Goal: Task Accomplishment & Management: Manage account settings

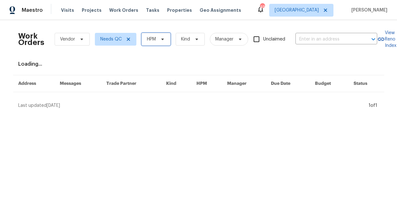
click at [150, 40] on span "HPM" at bounding box center [151, 39] width 9 height 6
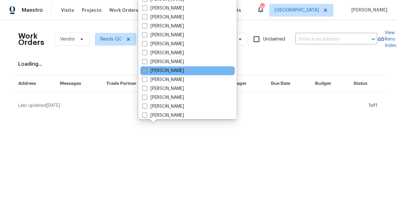
scroll to position [310, 0]
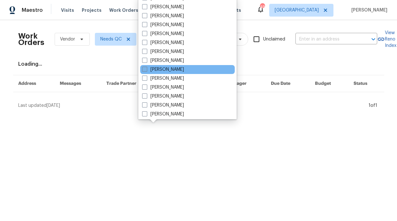
click at [164, 68] on label "[PERSON_NAME]" at bounding box center [163, 69] width 42 height 6
click at [146, 68] on input "[PERSON_NAME]" at bounding box center [144, 68] width 4 height 4
checkbox input "true"
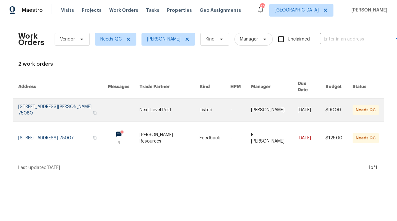
click at [129, 104] on link at bounding box center [124, 110] width 32 height 23
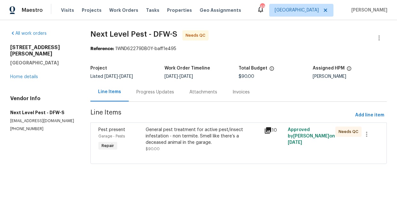
click at [159, 97] on div "Progress Updates" at bounding box center [155, 92] width 53 height 19
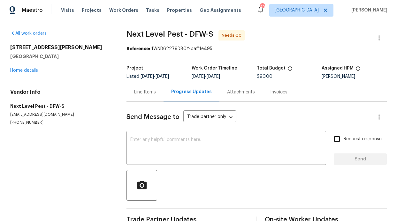
click at [146, 95] on div "Line Items" at bounding box center [145, 92] width 22 height 6
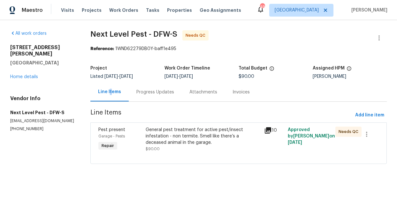
click at [154, 94] on div "Progress Updates" at bounding box center [155, 92] width 38 height 6
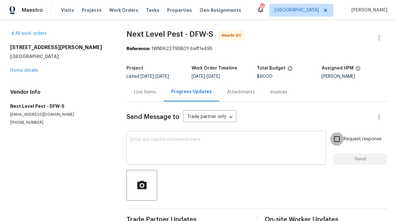
drag, startPoint x: 333, startPoint y: 138, endPoint x: 312, endPoint y: 143, distance: 20.7
click at [333, 138] on input "Request response" at bounding box center [336, 138] width 13 height 13
checkbox input "true"
click at [230, 157] on textarea at bounding box center [226, 149] width 192 height 22
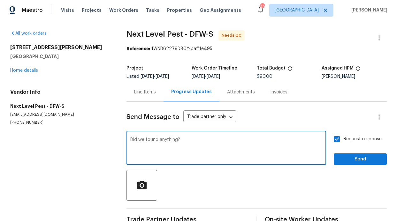
type textarea "Did we found anything?"
click at [333, 160] on button "Send" at bounding box center [359, 159] width 53 height 12
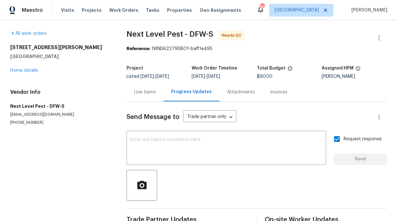
click at [103, 11] on div "Visits Projects Work Orders Tasks Properties Geo Assignments" at bounding box center [155, 10] width 188 height 13
click at [109, 11] on span "Work Orders" at bounding box center [123, 10] width 29 height 6
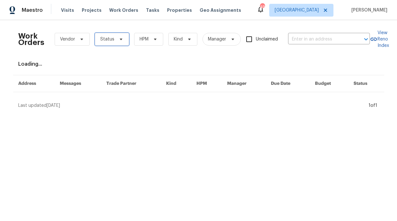
click at [111, 37] on span "Status" at bounding box center [112, 39] width 34 height 13
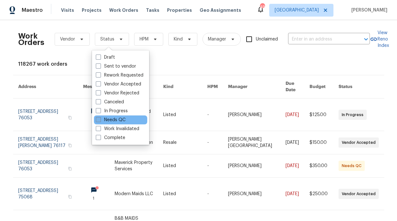
click at [118, 120] on label "Needs QC" at bounding box center [111, 120] width 30 height 6
click at [100, 120] on input "Needs QC" at bounding box center [98, 119] width 4 height 4
checkbox input "true"
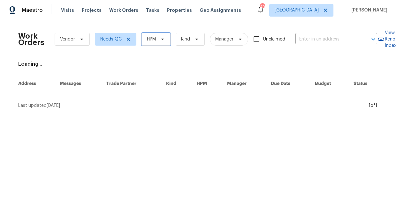
click at [142, 40] on span "HPM" at bounding box center [155, 39] width 29 height 13
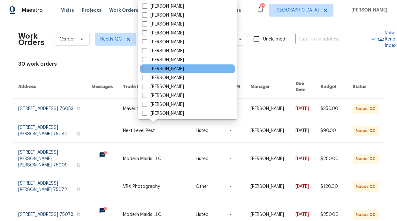
scroll to position [356, 0]
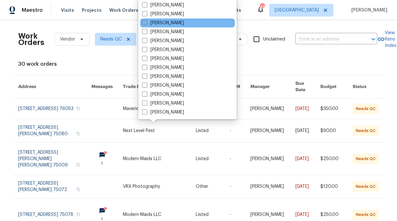
click at [159, 23] on label "[PERSON_NAME]" at bounding box center [163, 23] width 42 height 6
click at [146, 23] on input "[PERSON_NAME]" at bounding box center [144, 22] width 4 height 4
checkbox input "true"
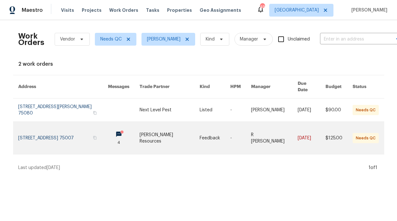
click at [118, 129] on link at bounding box center [124, 138] width 32 height 32
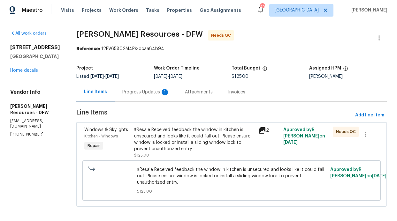
click at [158, 95] on div "Progress Updates 1" at bounding box center [145, 92] width 47 height 6
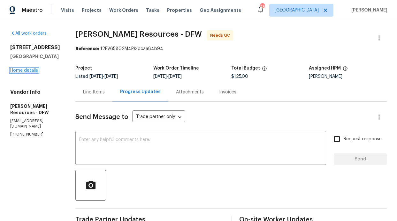
click at [23, 71] on link "Home details" at bounding box center [24, 70] width 28 height 4
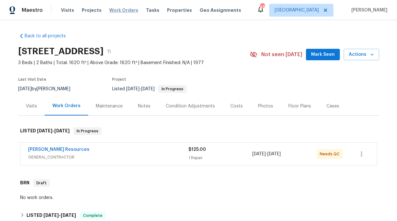
click at [122, 12] on span "Work Orders" at bounding box center [123, 10] width 29 height 6
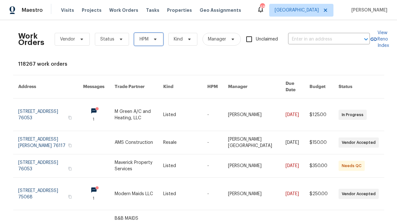
click at [147, 35] on span "HPM" at bounding box center [148, 39] width 29 height 13
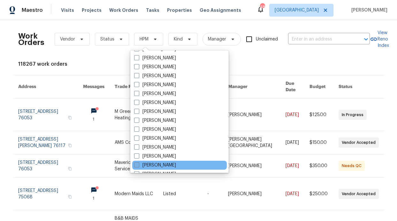
scroll to position [356, 0]
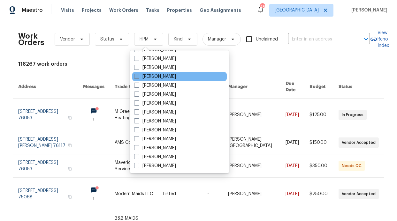
click at [153, 75] on label "[PERSON_NAME]" at bounding box center [155, 76] width 42 height 6
click at [138, 75] on input "[PERSON_NAME]" at bounding box center [136, 75] width 4 height 4
checkbox input "true"
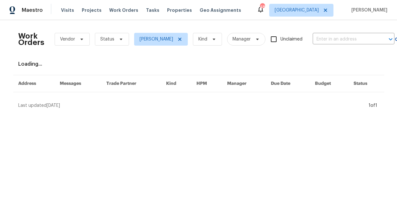
click at [114, 47] on div "Work Orders Vendor Status RonDerrick Jackson Kind Manager Unclaimed ​" at bounding box center [206, 39] width 376 height 28
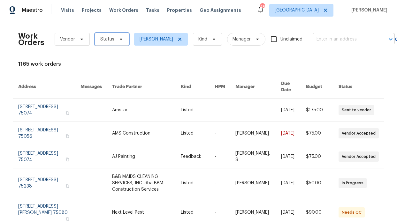
click at [116, 41] on span at bounding box center [119, 39] width 7 height 5
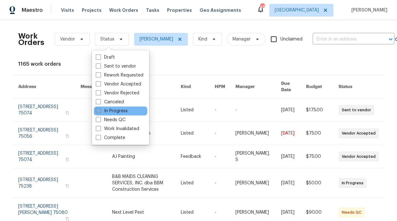
click at [119, 111] on label "In Progress" at bounding box center [112, 111] width 32 height 6
click at [100, 111] on input "In Progress" at bounding box center [98, 110] width 4 height 4
checkbox input "true"
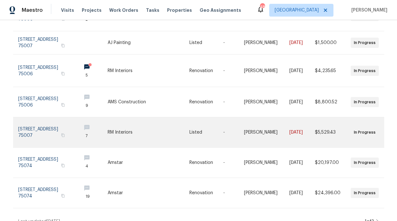
scroll to position [196, 0]
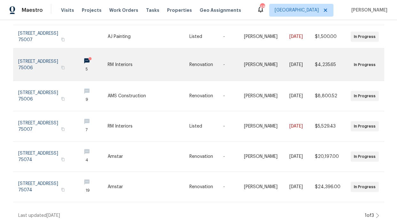
click at [87, 56] on link at bounding box center [92, 65] width 32 height 32
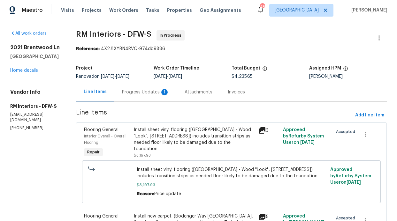
click at [166, 90] on div "1" at bounding box center [164, 92] width 6 height 6
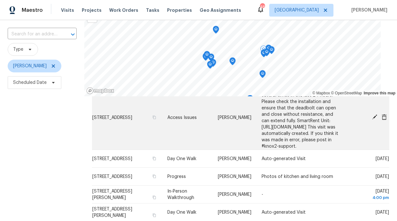
scroll to position [58, 0]
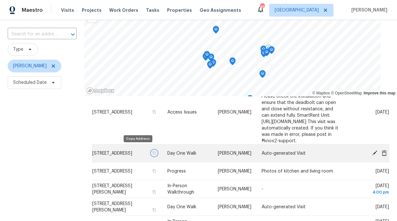
click at [151, 150] on button "button" at bounding box center [154, 153] width 6 height 6
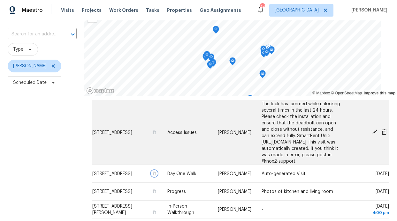
scroll to position [19, 0]
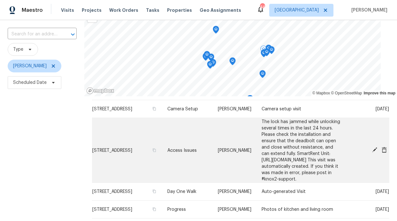
click at [372, 147] on icon at bounding box center [374, 149] width 5 height 5
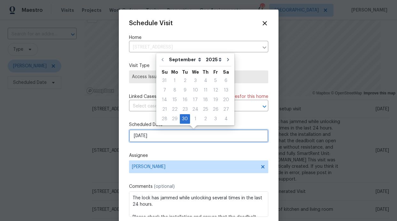
click at [210, 138] on input "[DATE]" at bounding box center [198, 136] width 139 height 13
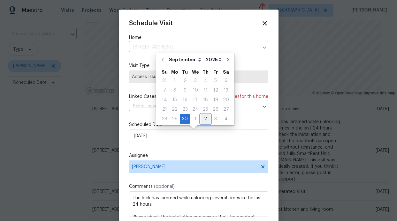
click at [200, 120] on div "2" at bounding box center [205, 119] width 10 height 9
type input "10/2/2025"
select select "9"
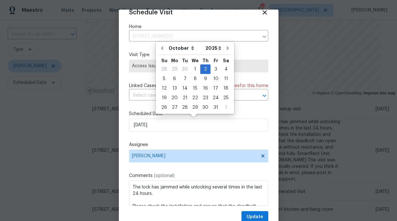
scroll to position [11, 0]
click at [249, 134] on div "Schedule Visit Home 2712 Raintree Dr, Plano, TX 75074 ​ Visit Type Access Issue…" at bounding box center [198, 116] width 139 height 214
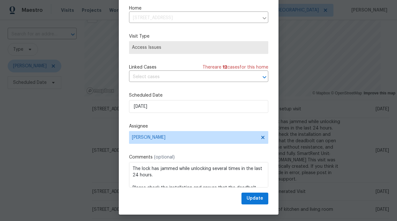
scroll to position [21, 0]
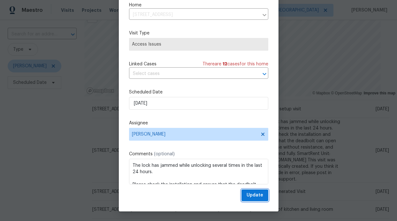
click at [253, 196] on span "Update" at bounding box center [254, 195] width 17 height 8
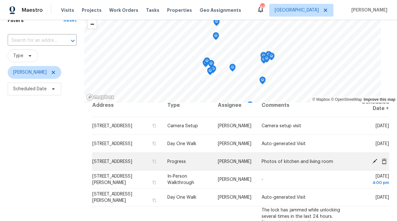
scroll to position [10, 0]
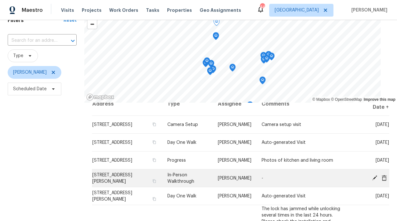
click at [162, 176] on td "In-Person Walkthrough" at bounding box center [187, 178] width 50 height 18
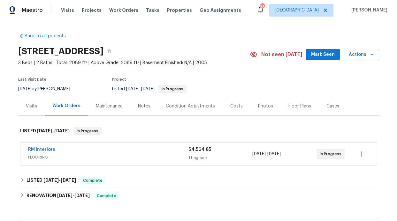
scroll to position [1, 0]
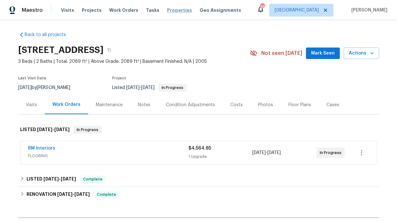
click at [175, 11] on span "Properties" at bounding box center [179, 10] width 25 height 6
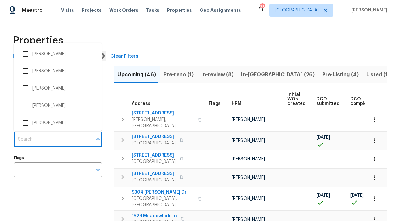
click at [54, 145] on input "Individuals" at bounding box center [53, 139] width 78 height 15
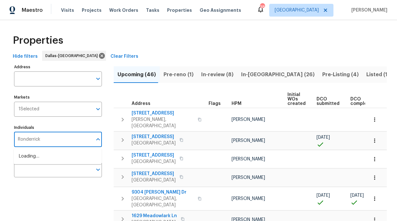
type input "Ronderrick"
click at [49, 167] on li "[PERSON_NAME]" at bounding box center [58, 159] width 88 height 17
click at [47, 138] on input "Individuals" at bounding box center [53, 139] width 78 height 15
click at [42, 163] on li "[PERSON_NAME]" at bounding box center [58, 159] width 78 height 13
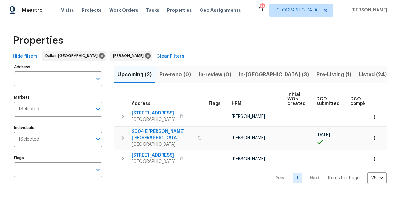
click at [246, 71] on span "In-[GEOGRAPHIC_DATA] (3)" at bounding box center [274, 74] width 70 height 9
